Goal: Task Accomplishment & Management: Use online tool/utility

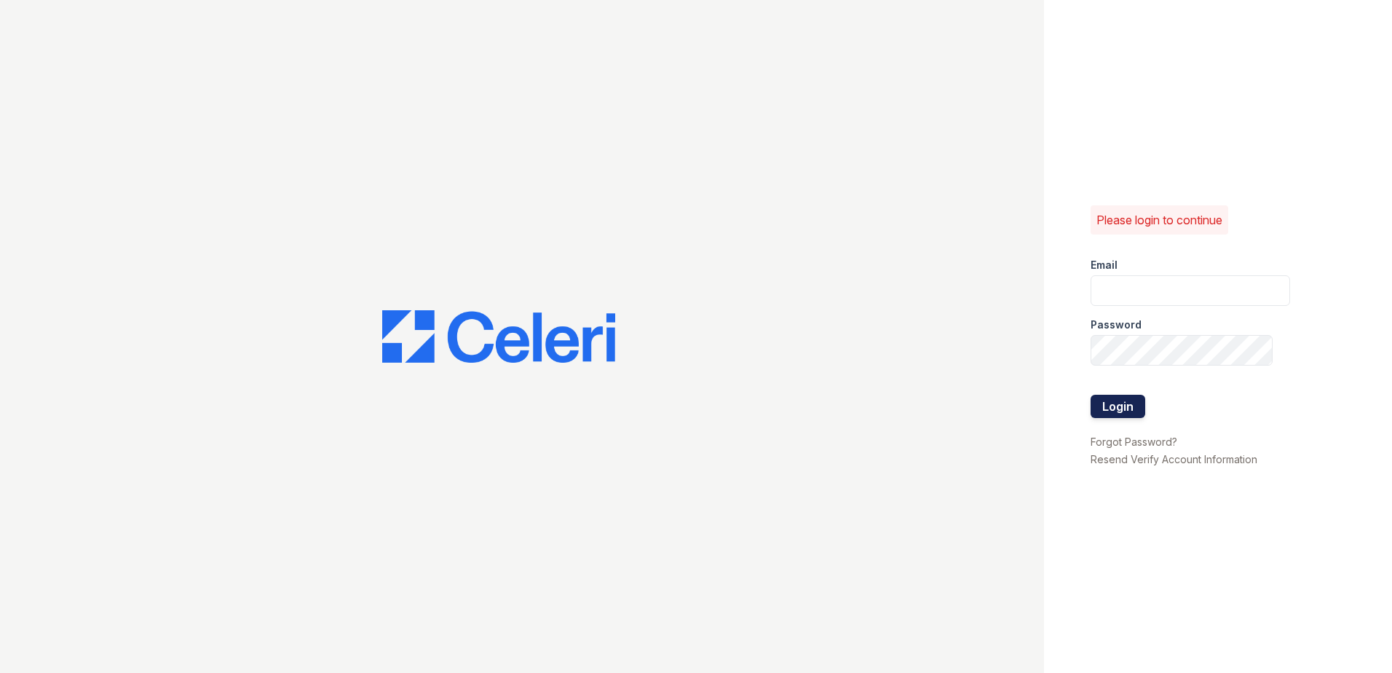
type input "[EMAIL_ADDRESS][DOMAIN_NAME]"
click at [1124, 395] on button "Login" at bounding box center [1118, 406] width 55 height 23
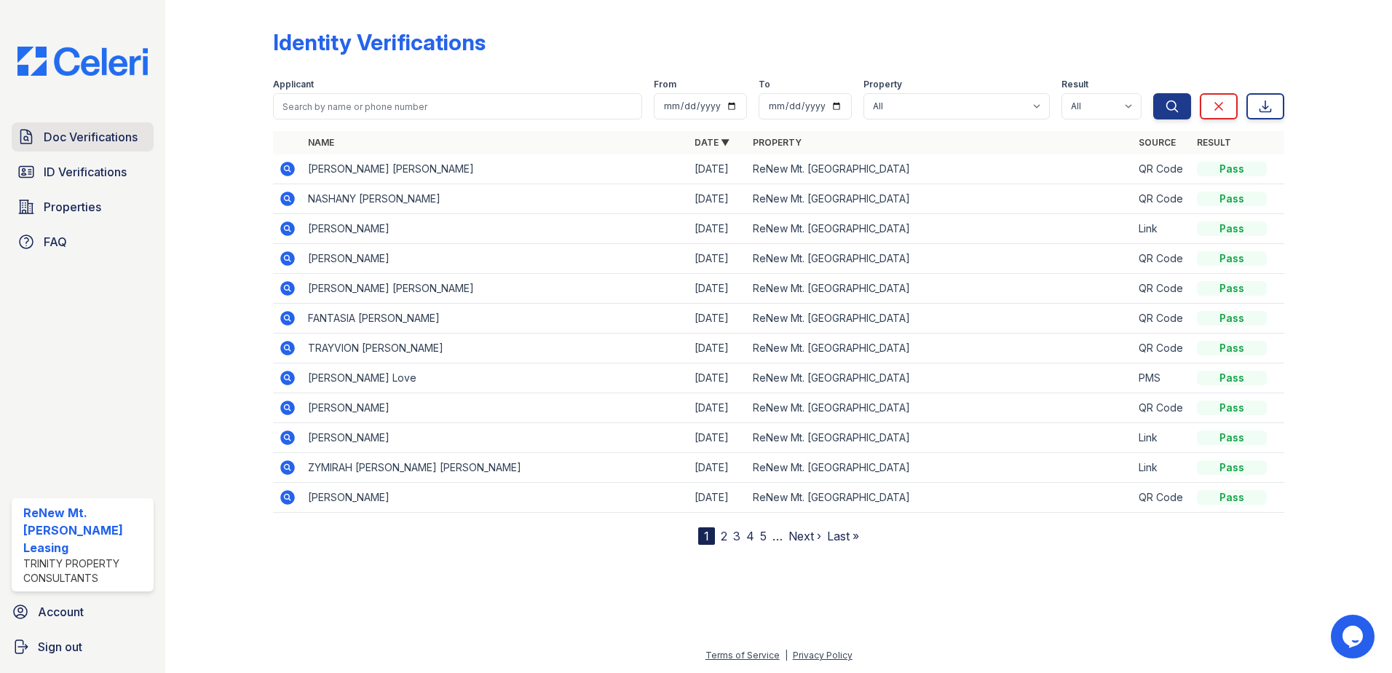
click at [122, 125] on link "Doc Verifications" at bounding box center [83, 136] width 142 height 29
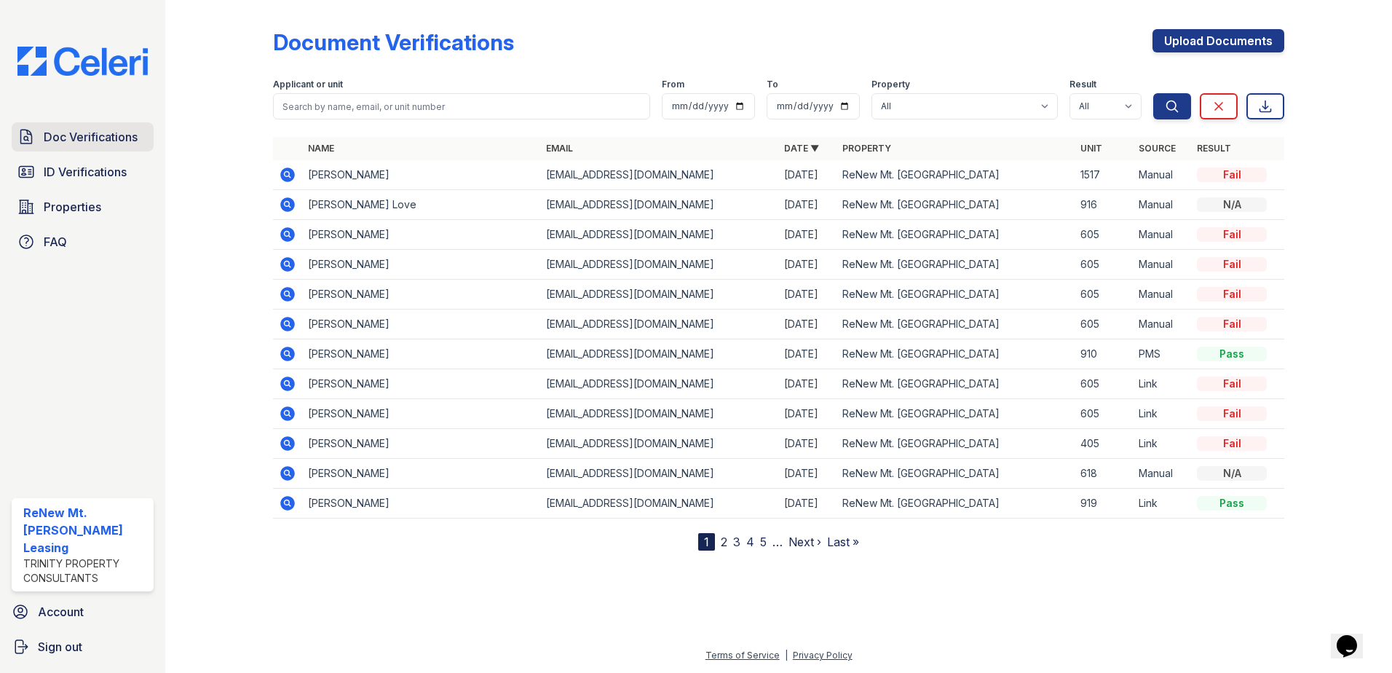
click at [98, 138] on span "Doc Verifications" at bounding box center [91, 136] width 94 height 17
click at [104, 167] on span "ID Verifications" at bounding box center [85, 171] width 83 height 17
